Goal: Transaction & Acquisition: Purchase product/service

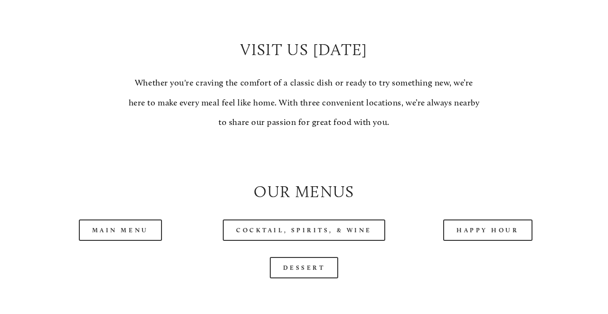
scroll to position [747, 0]
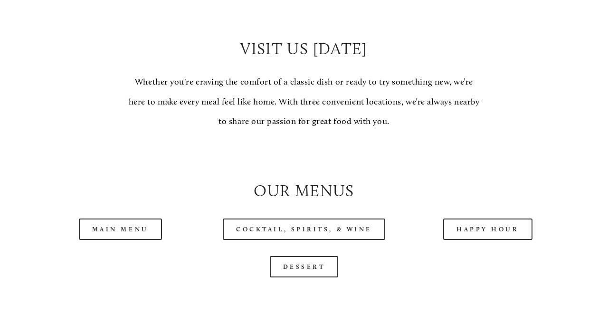
click at [345, 179] on h2 "Our Menus" at bounding box center [304, 190] width 535 height 23
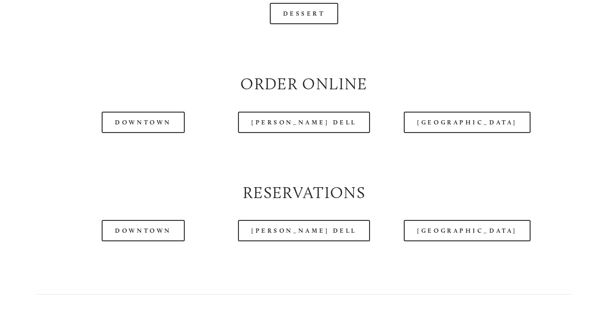
scroll to position [1001, 0]
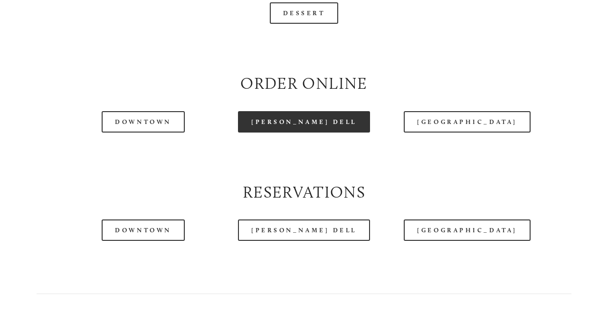
click at [309, 111] on link "[PERSON_NAME] Dell" at bounding box center [304, 121] width 132 height 21
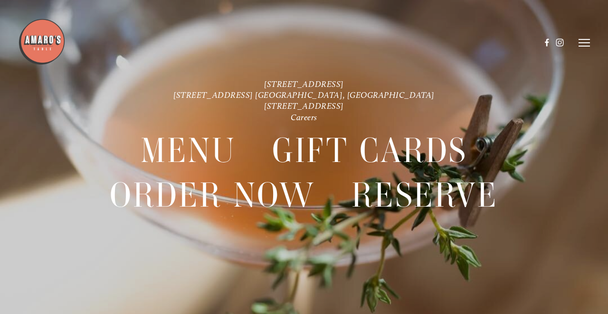
scroll to position [20, 0]
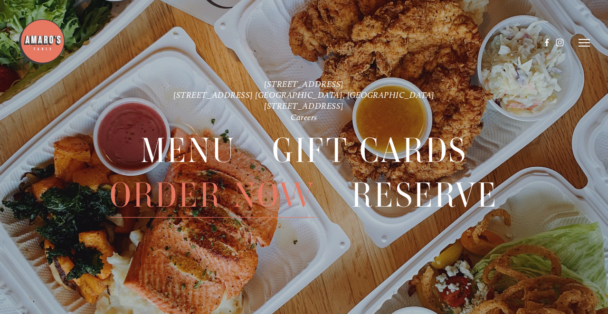
click at [186, 201] on span "Order Now" at bounding box center [212, 195] width 205 height 44
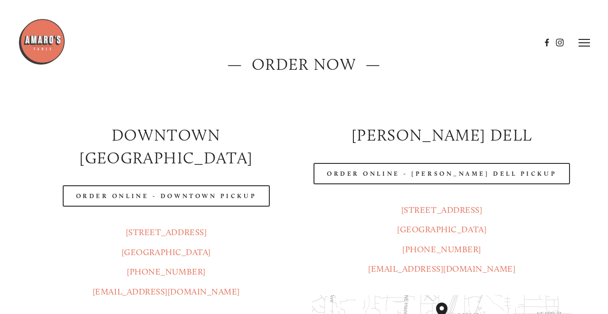
scroll to position [78, 0]
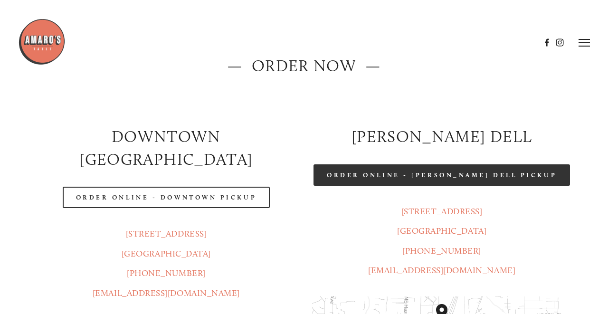
click at [410, 170] on link "Order Online - [PERSON_NAME] Dell Pickup" at bounding box center [441, 174] width 256 height 21
